Goal: Obtain resource: Download file/media

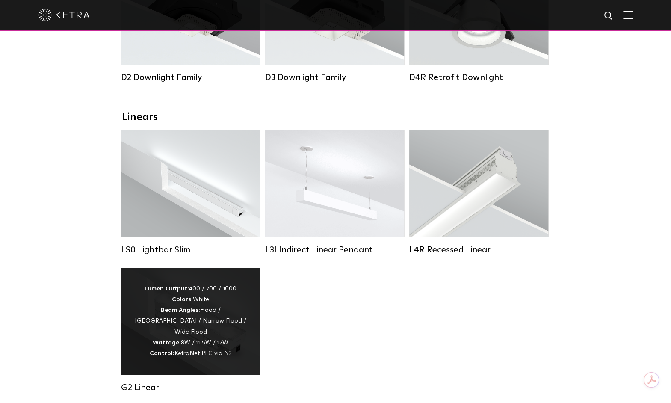
click at [226, 314] on div "Lumen Output: 400 / 700 / 1000 Colors: White Beam Angles: Flood / [GEOGRAPHIC_D…" at bounding box center [190, 321] width 113 height 75
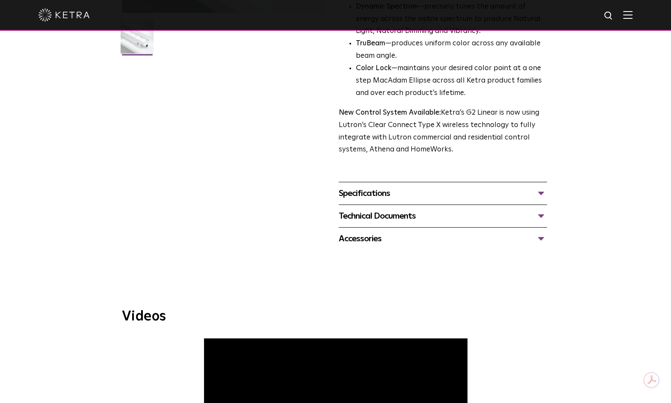
scroll to position [261, 0]
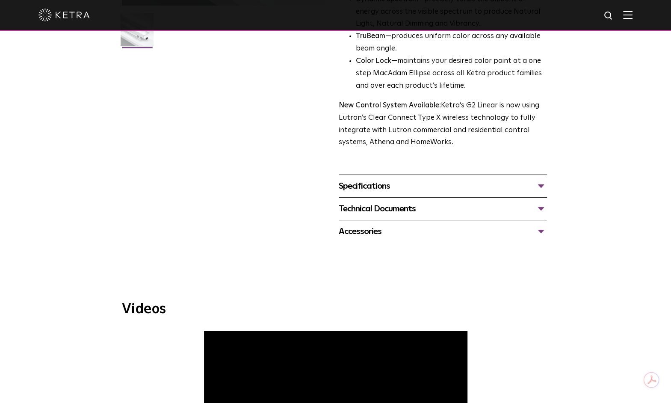
click at [391, 187] on div "Specifications" at bounding box center [443, 186] width 208 height 14
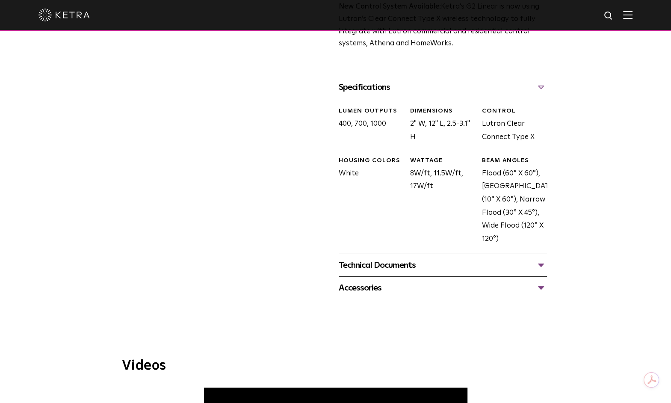
scroll to position [364, 0]
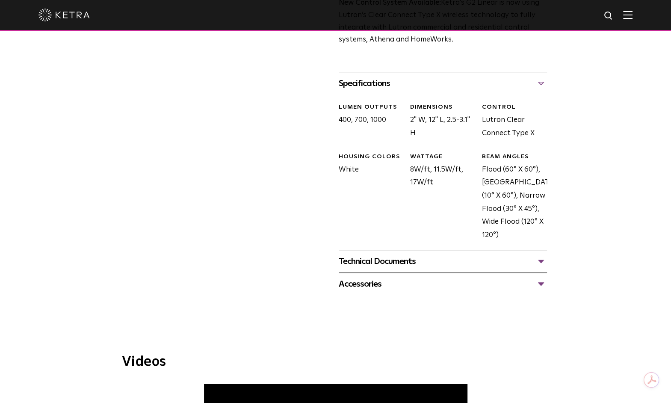
click at [398, 261] on div "Technical Documents" at bounding box center [443, 262] width 208 height 14
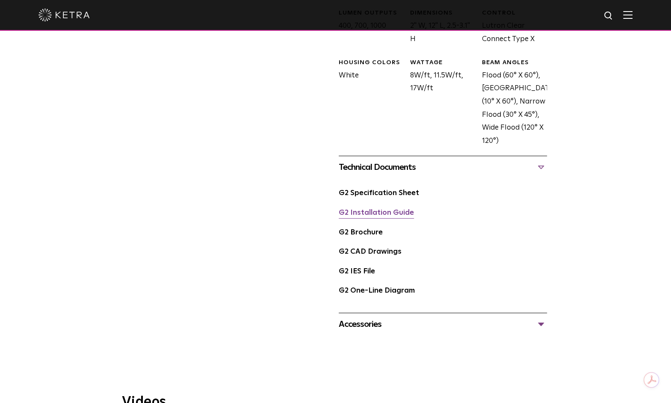
scroll to position [463, 0]
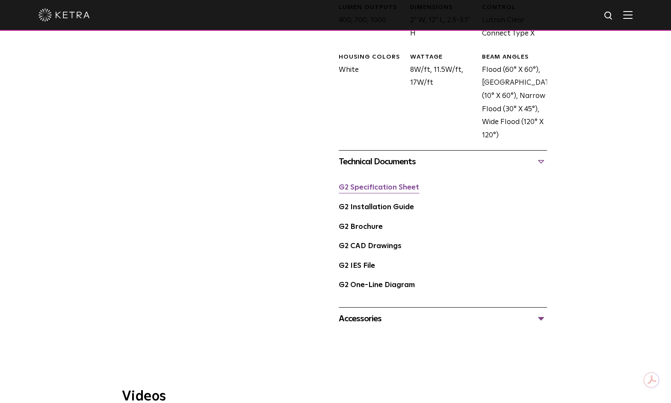
click at [397, 189] on link "G2 Specification Sheet" at bounding box center [379, 187] width 80 height 7
click at [367, 262] on link "G2 IES File" at bounding box center [357, 265] width 36 height 7
click at [384, 184] on link "G2 Specification Sheet" at bounding box center [379, 187] width 80 height 7
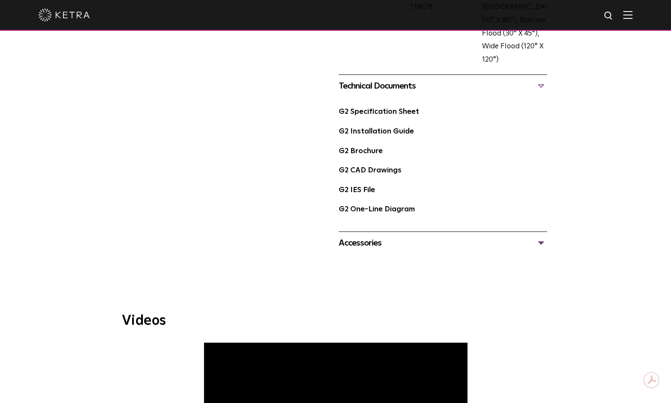
scroll to position [551, 0]
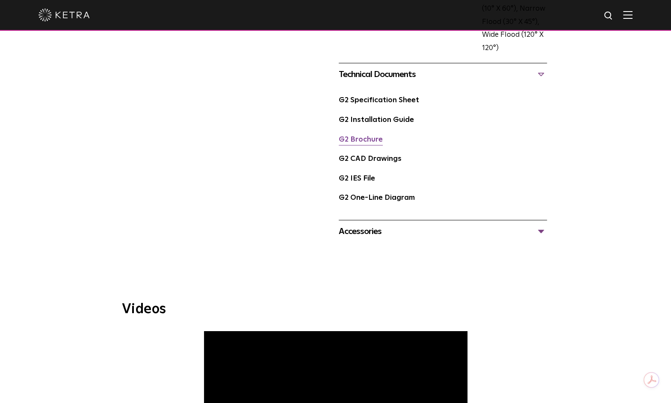
click at [367, 138] on link "G2 Brochure" at bounding box center [361, 139] width 44 height 7
